Goal: Browse casually

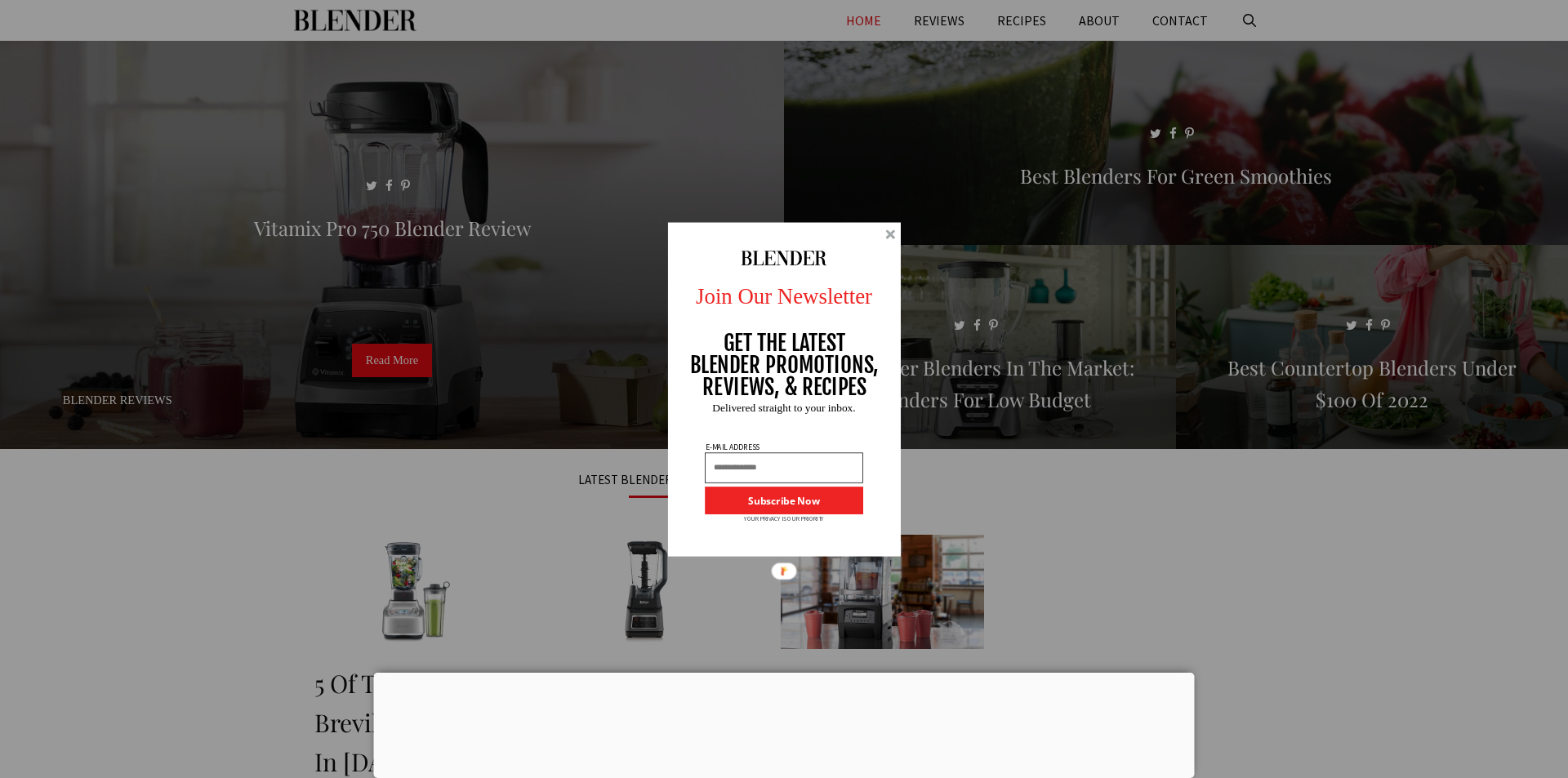
click at [888, 233] on div at bounding box center [890, 234] width 10 height 10
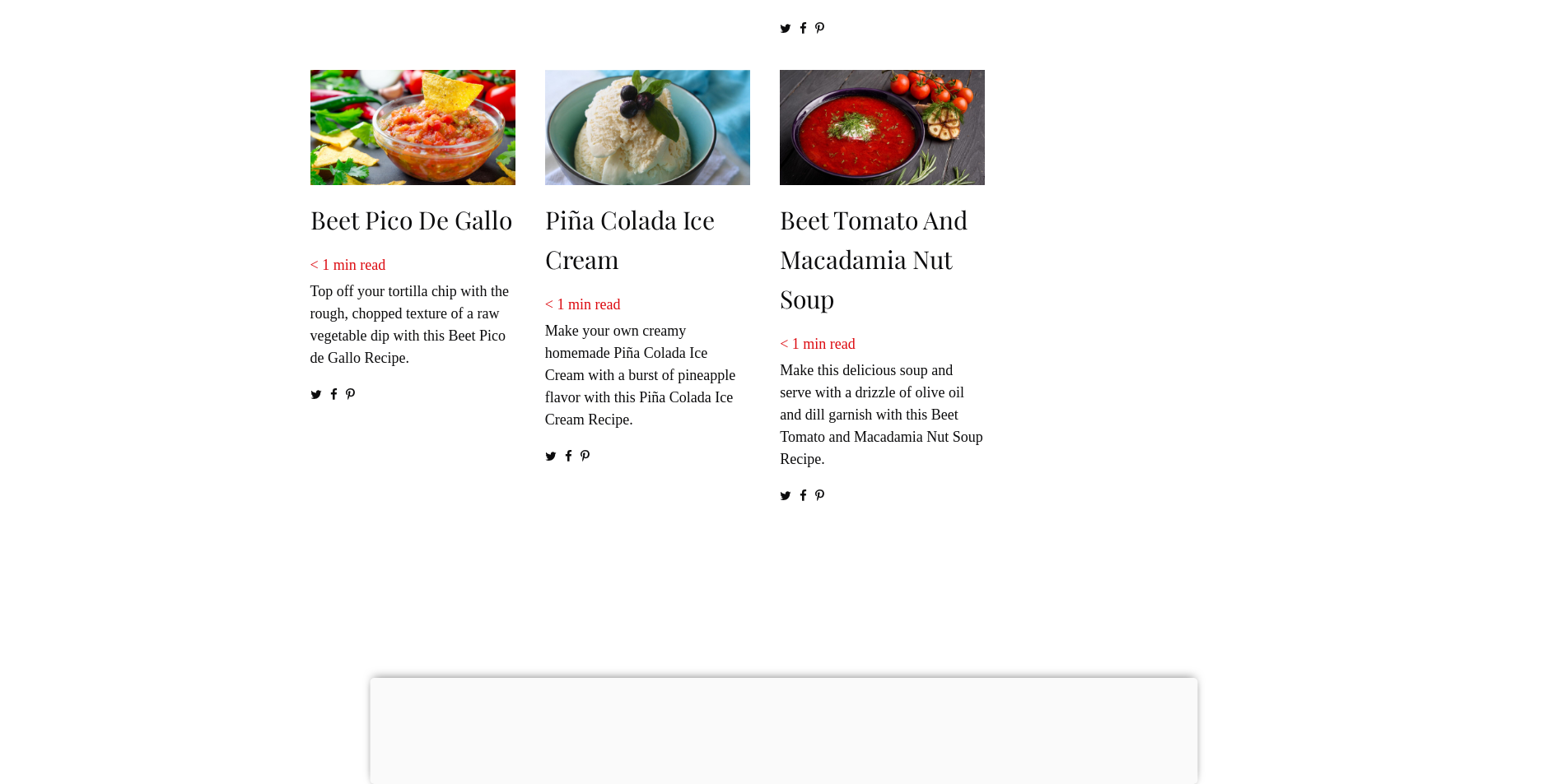
scroll to position [2881, 0]
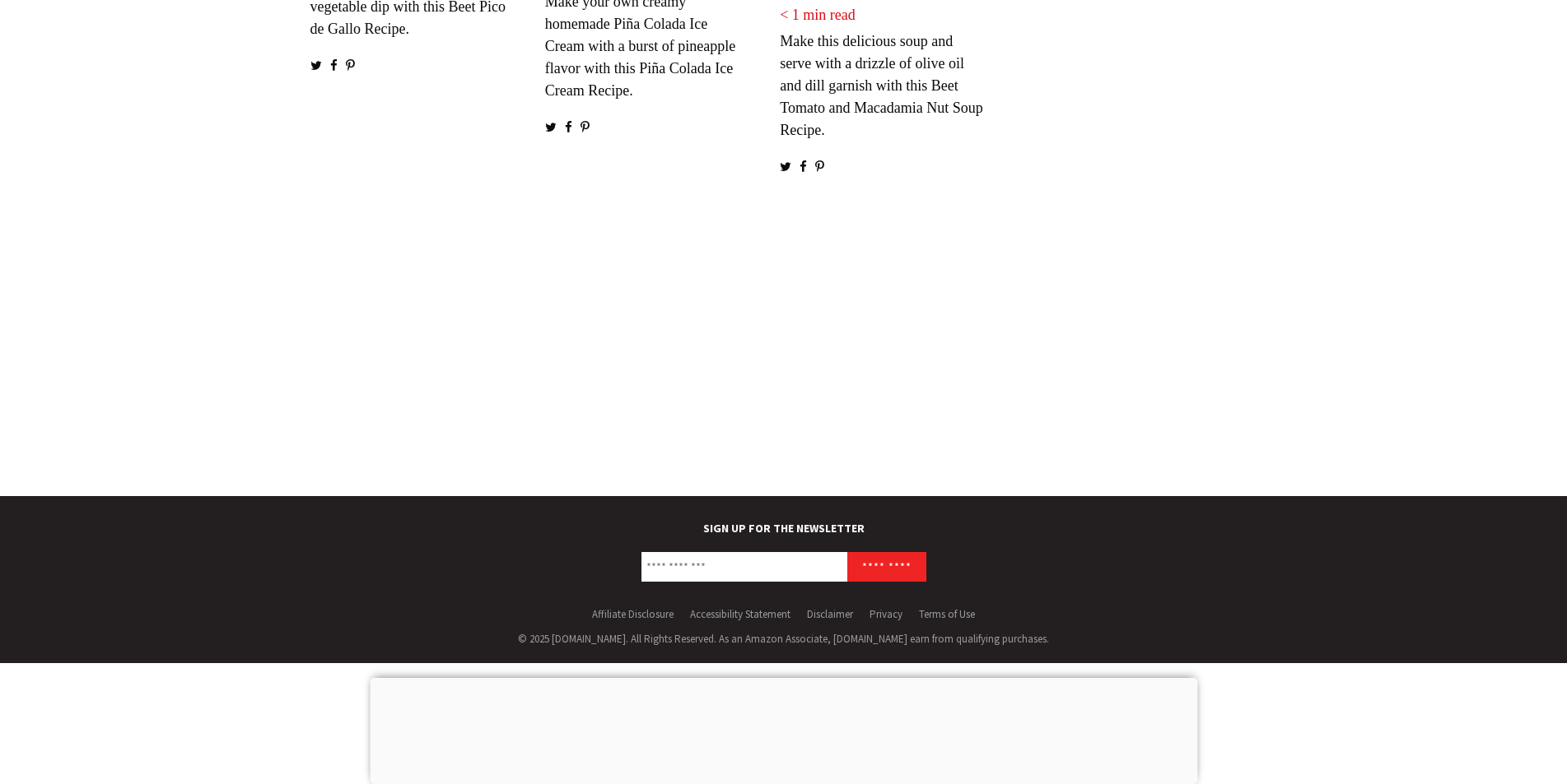
click at [787, 678] on div at bounding box center [784, 678] width 828 height 0
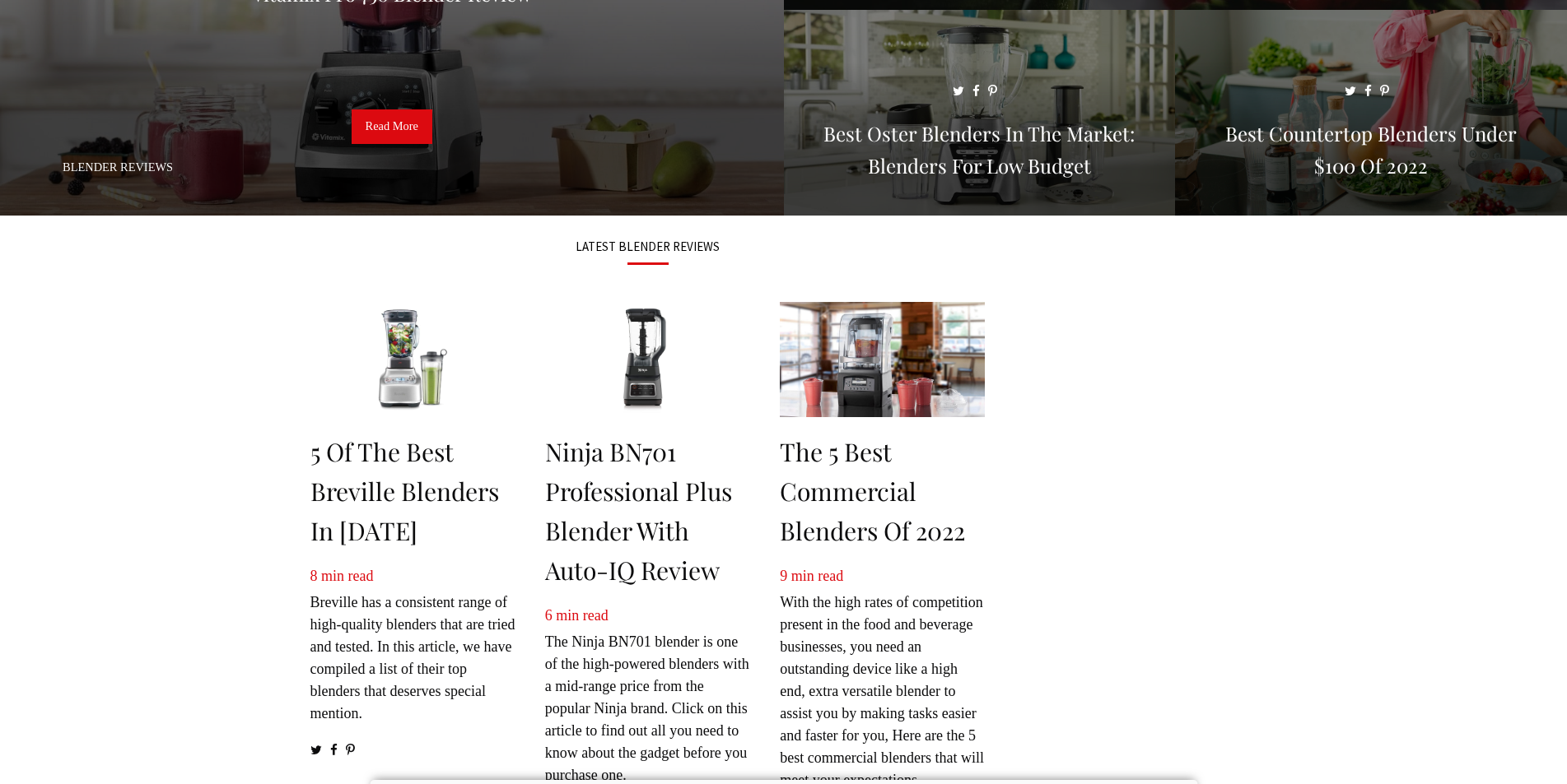
scroll to position [0, 0]
